Goal: Task Accomplishment & Management: Manage account settings

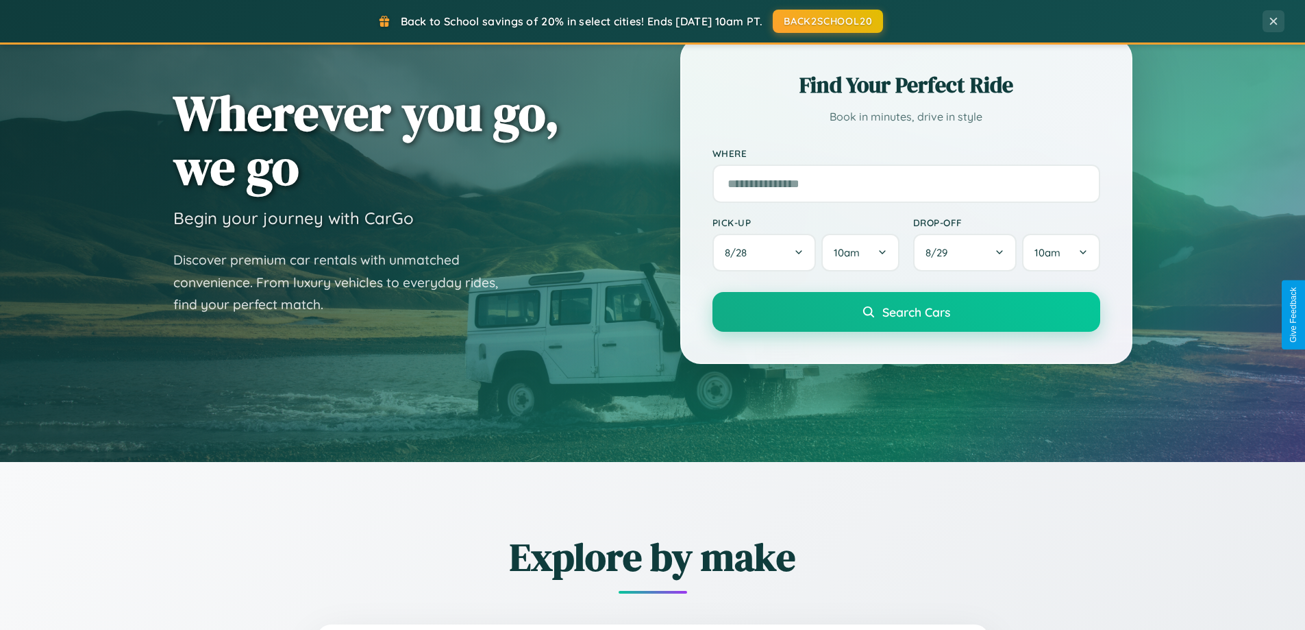
scroll to position [1207, 0]
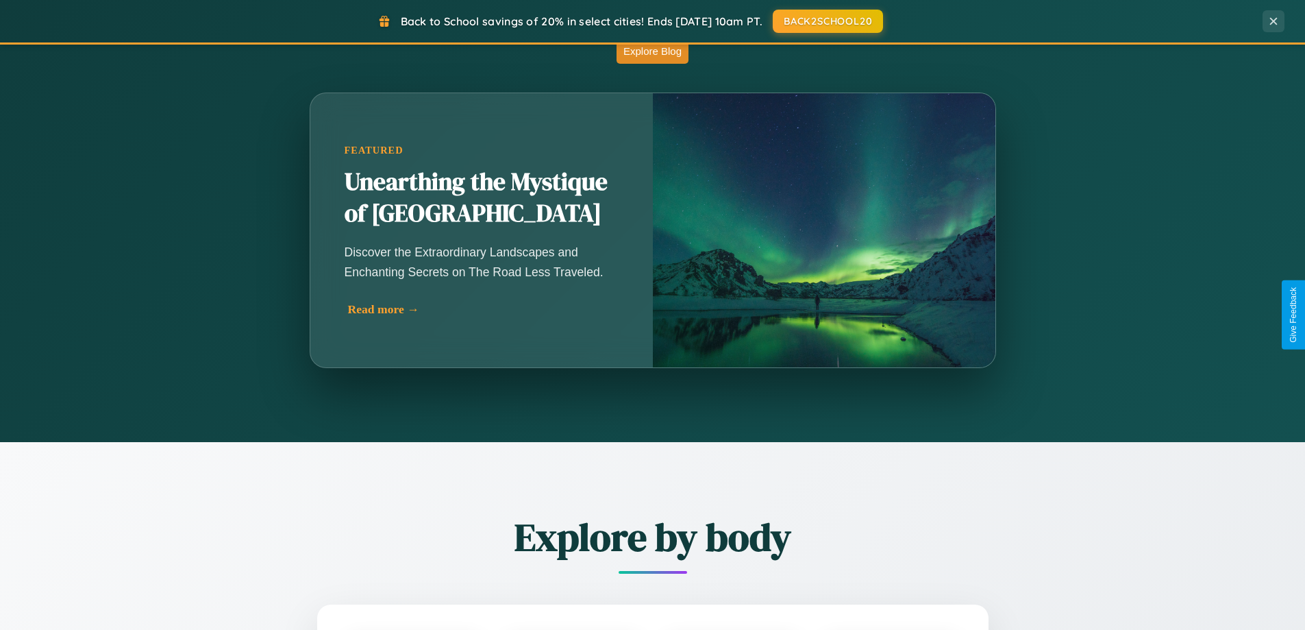
click at [481, 315] on div "Read more →" at bounding box center [485, 309] width 274 height 14
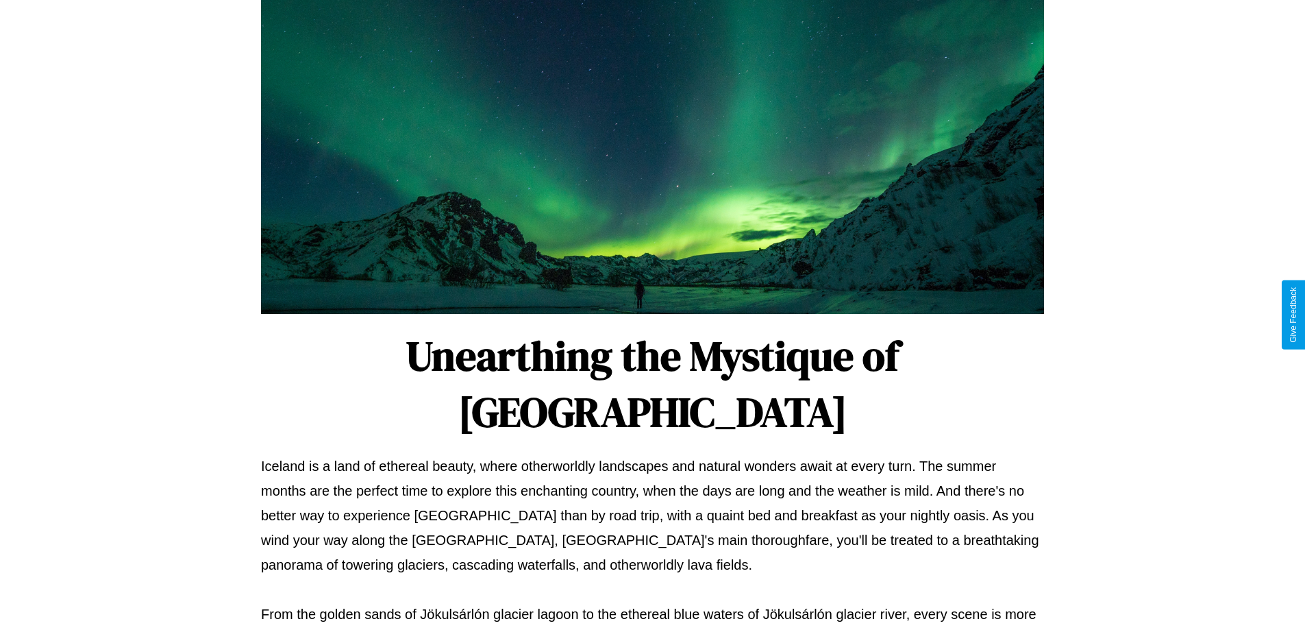
scroll to position [443, 0]
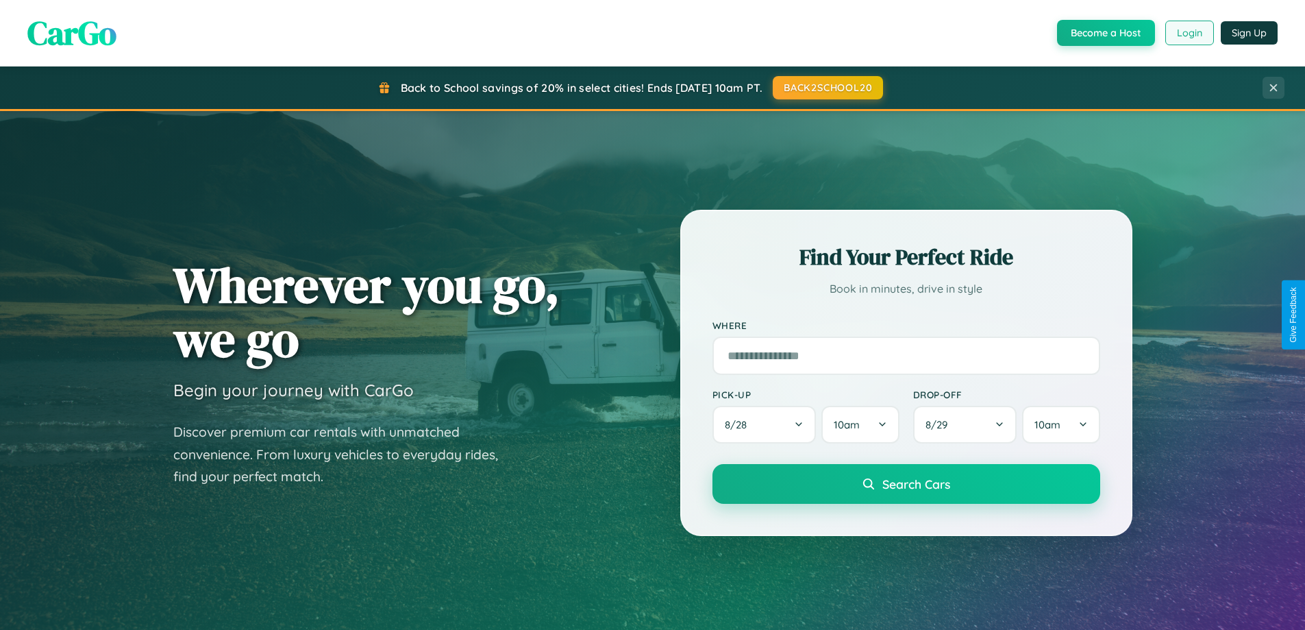
click at [1189, 33] on button "Login" at bounding box center [1190, 33] width 49 height 25
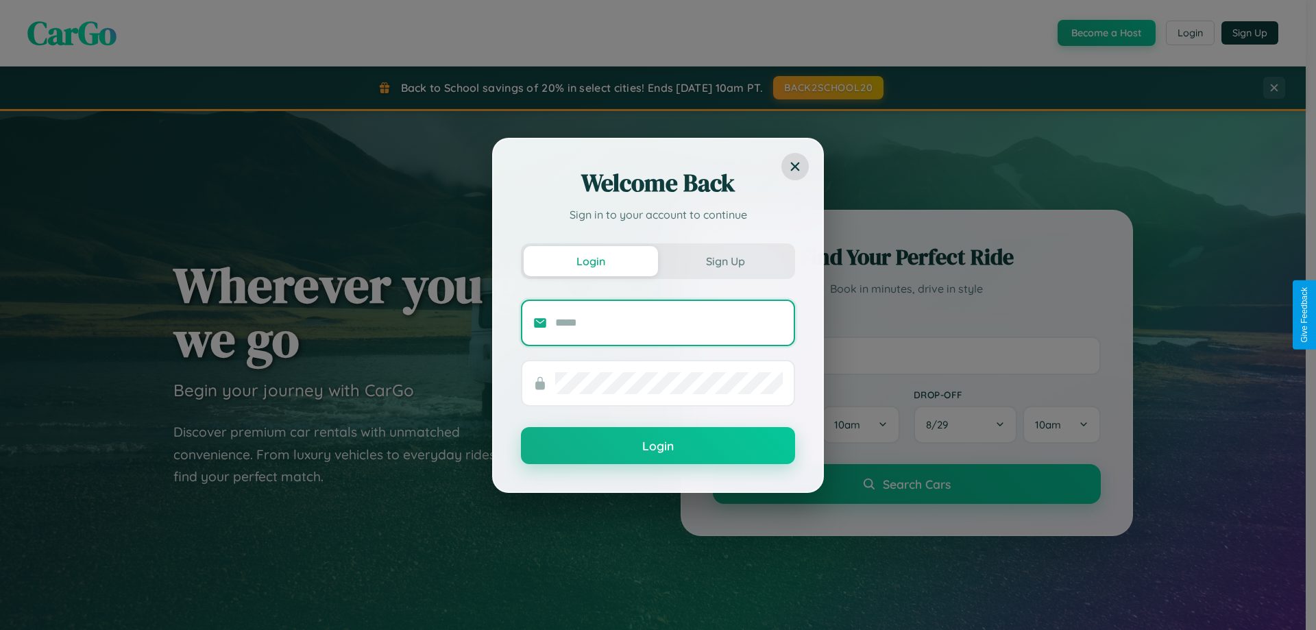
click at [669, 322] on input "text" at bounding box center [668, 323] width 227 height 22
type input "**********"
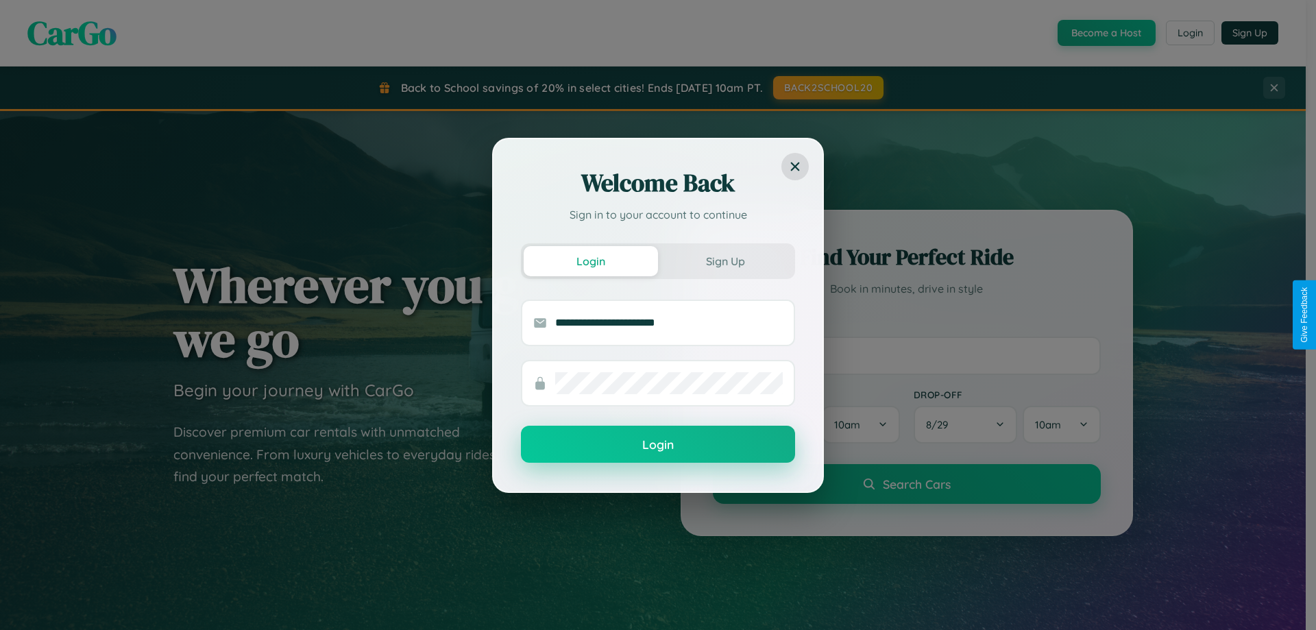
click at [658, 445] on button "Login" at bounding box center [658, 444] width 274 height 37
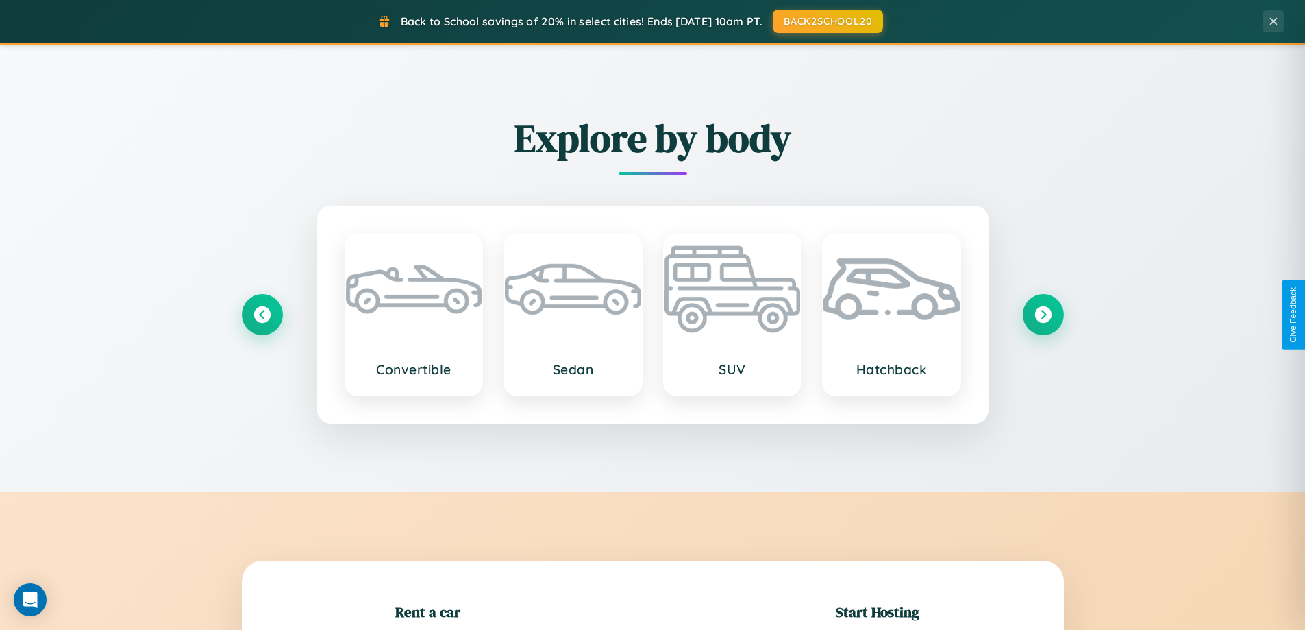
scroll to position [296, 0]
